Goal: Complete application form

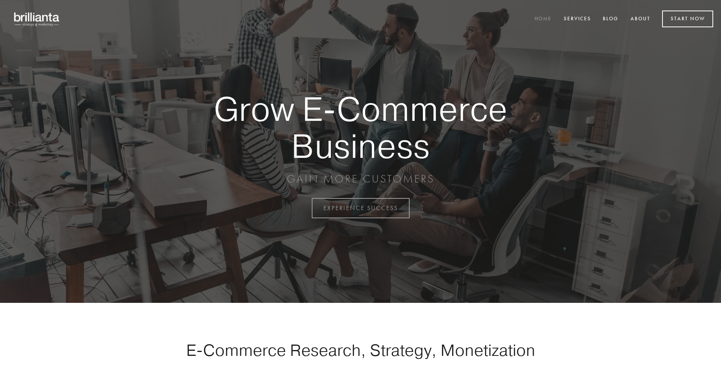
scroll to position [2045, 0]
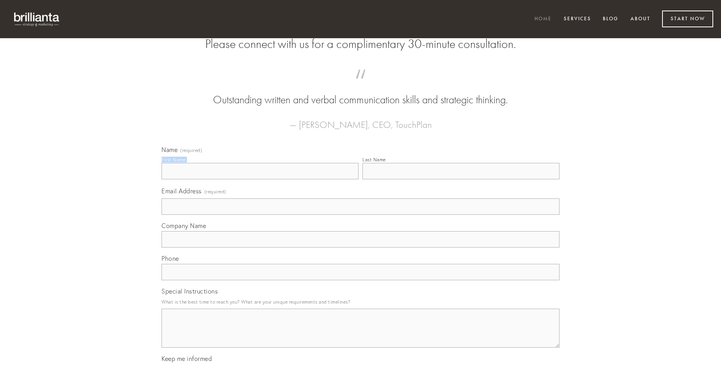
type input "[PERSON_NAME]"
click at [461, 179] on input "Last Name" at bounding box center [460, 171] width 197 height 16
type input "[PERSON_NAME]"
click at [360, 215] on input "Email Address (required)" at bounding box center [360, 207] width 398 height 16
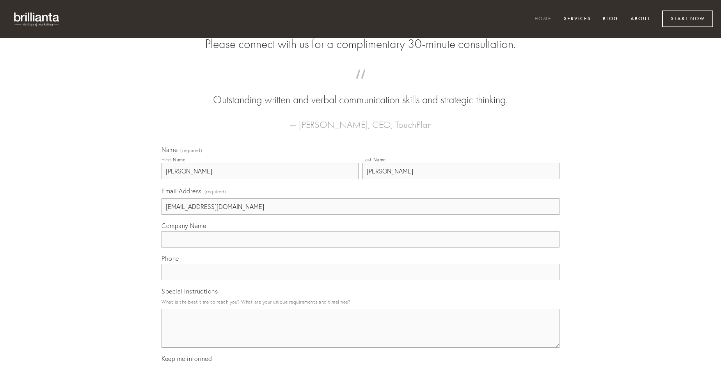
type input "[EMAIL_ADDRESS][DOMAIN_NAME]"
click at [360, 248] on input "Company Name" at bounding box center [360, 239] width 398 height 16
type input "adipiscor"
click at [360, 280] on input "text" at bounding box center [360, 272] width 398 height 16
click at [360, 335] on textarea "Special Instructions" at bounding box center [360, 328] width 398 height 39
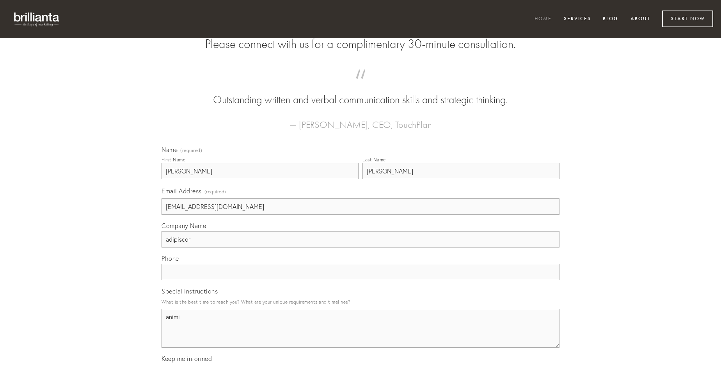
type textarea "animi"
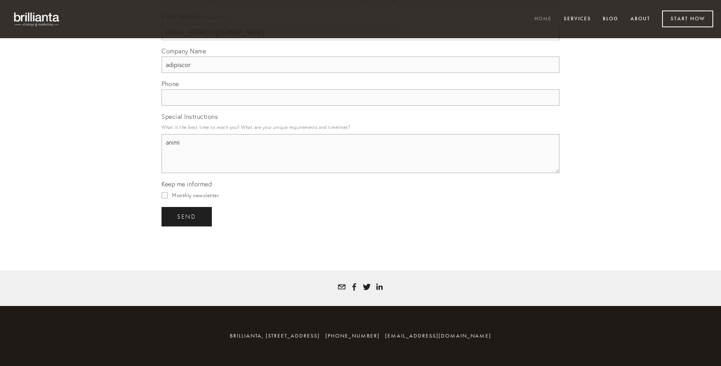
click at [187, 217] on span "send" at bounding box center [186, 216] width 19 height 7
